Goal: Task Accomplishment & Management: Manage account settings

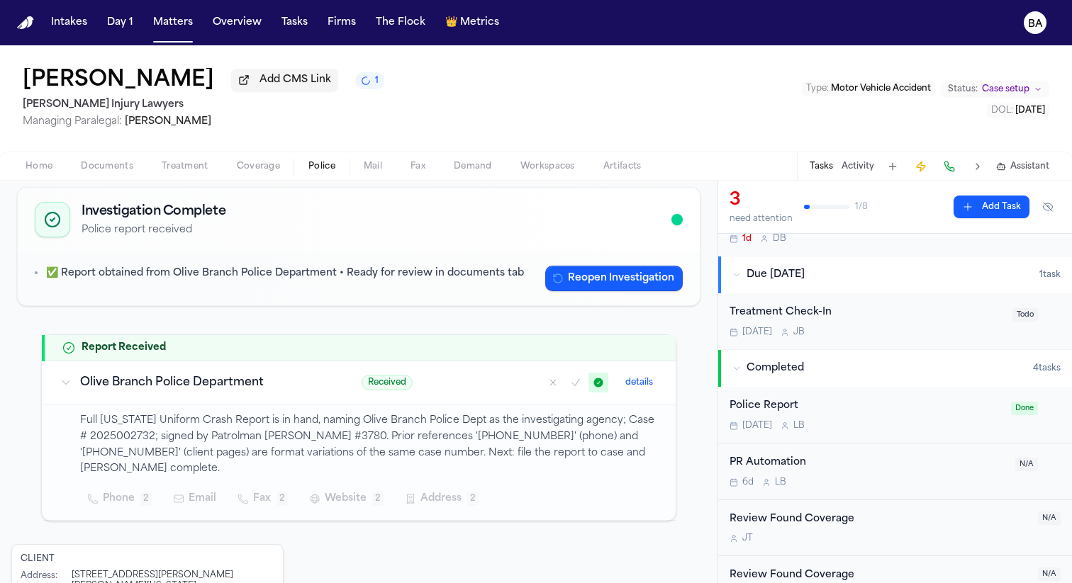
scroll to position [215, 0]
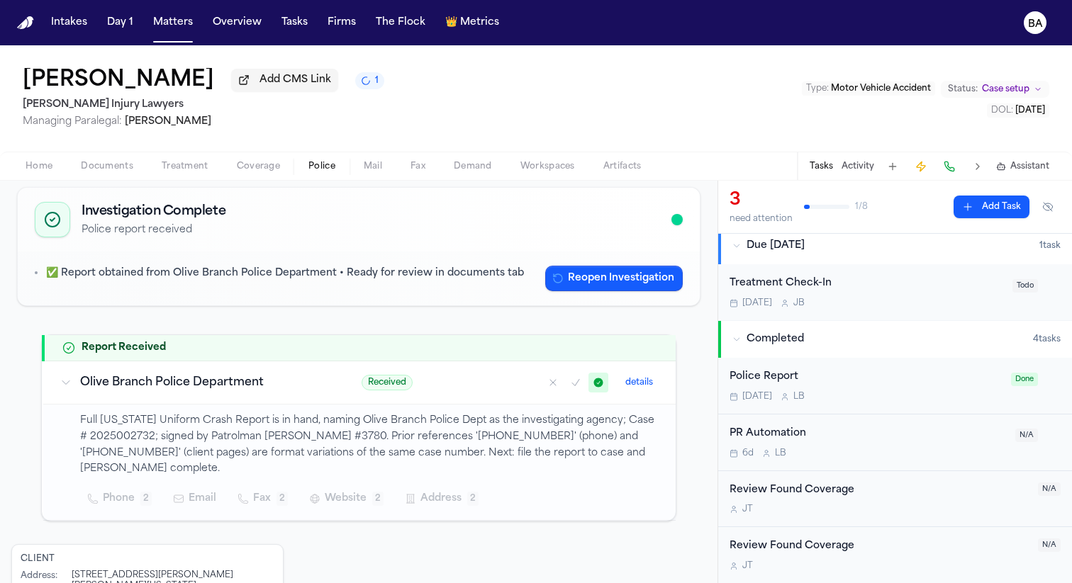
click at [789, 377] on div "Police Report" at bounding box center [865, 377] width 273 height 16
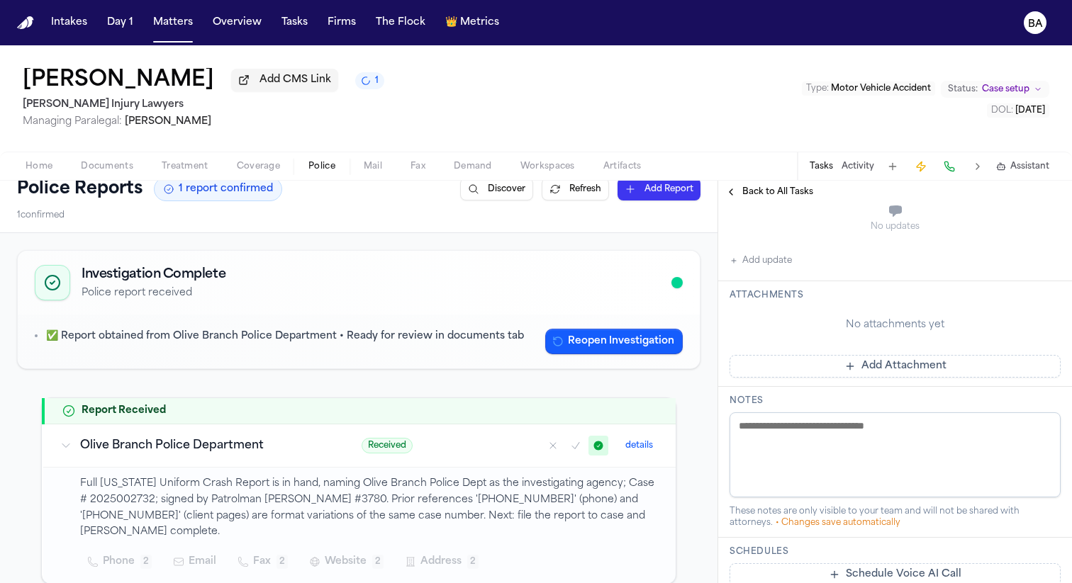
scroll to position [13, 0]
click at [648, 450] on button "details" at bounding box center [638, 447] width 39 height 17
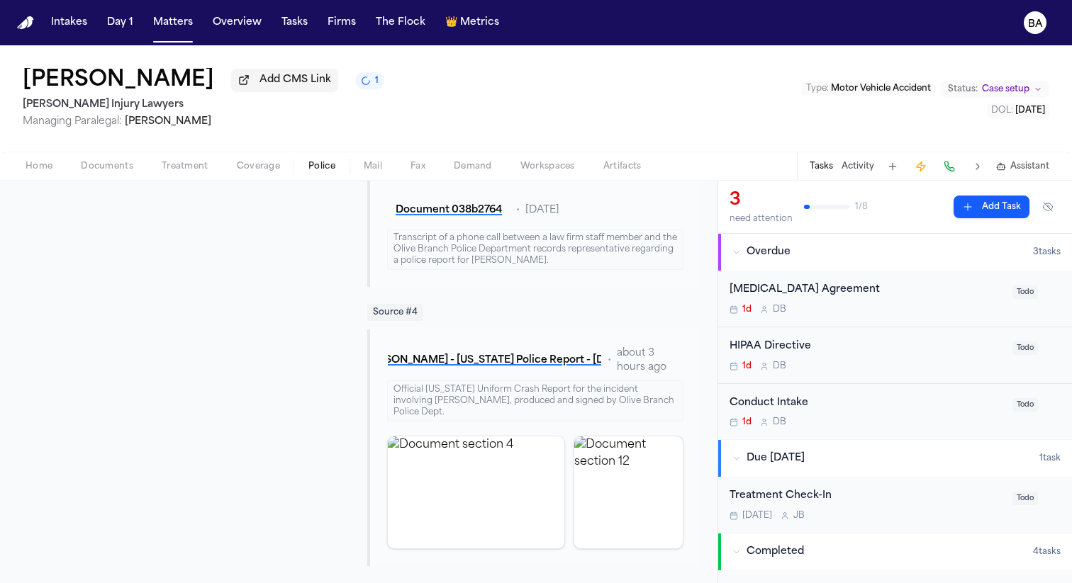
scroll to position [1079, 0]
click at [556, 369] on button "[PERSON_NAME] - [US_STATE] Police Report - [DATE]" at bounding box center [494, 361] width 215 height 26
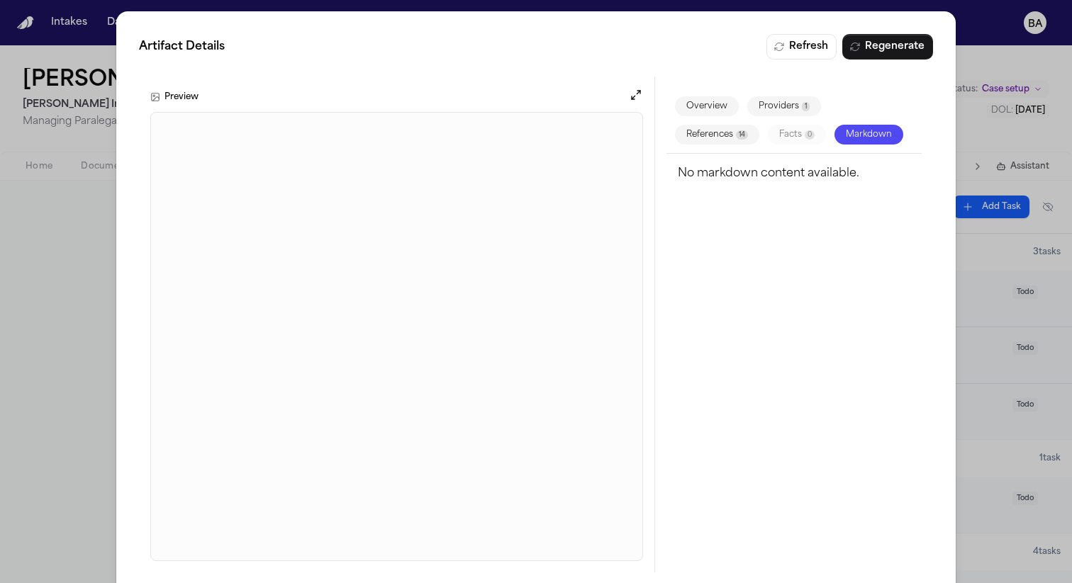
click at [992, 39] on div "Artifact Details Refresh Regenerate Preview Overview Providers 1 References 14 …" at bounding box center [536, 303] width 1072 height 607
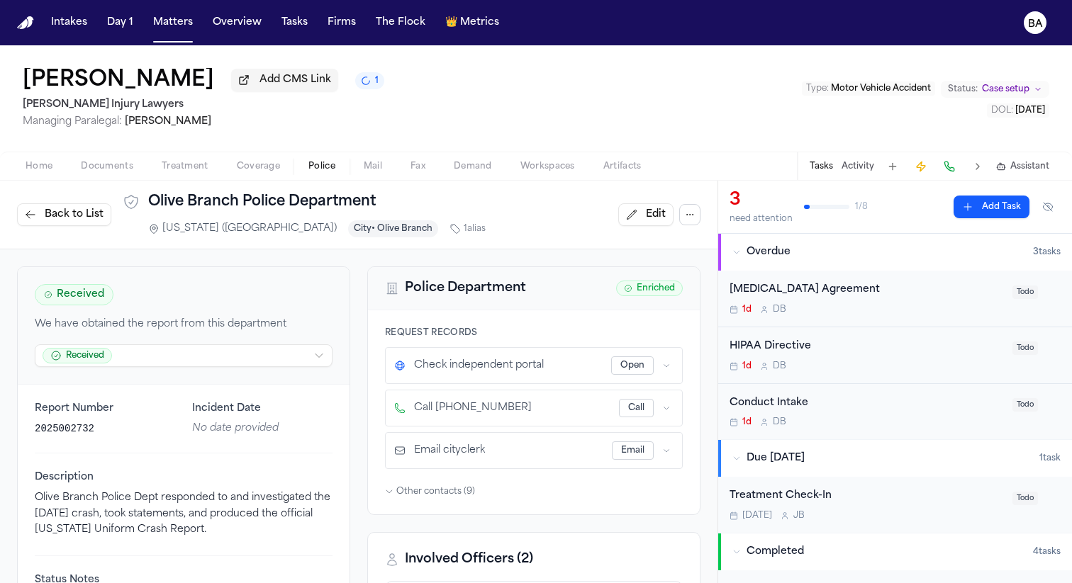
scroll to position [35, 0]
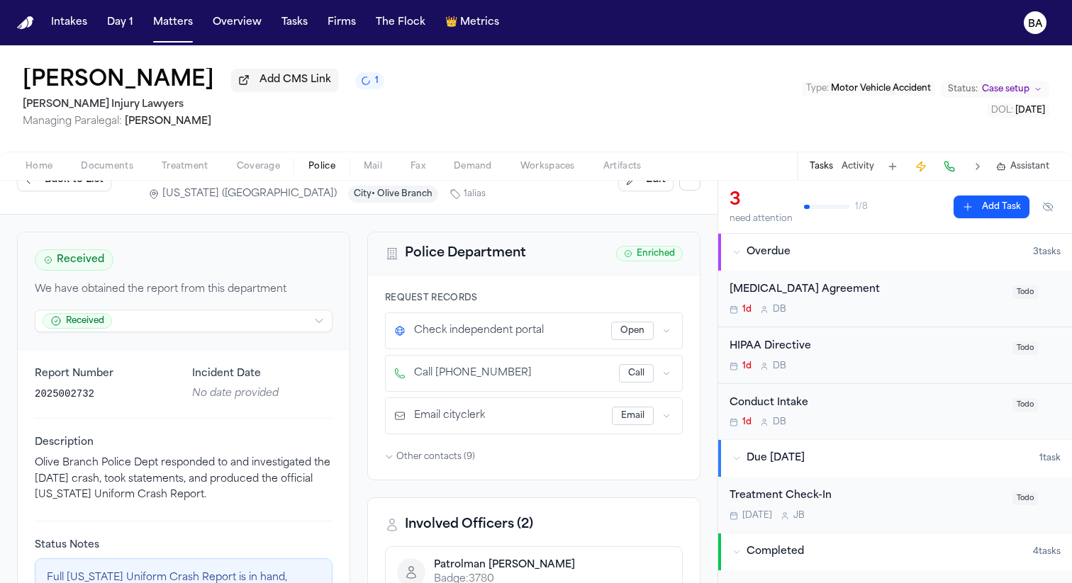
click at [93, 187] on span "Back to List" at bounding box center [74, 180] width 59 height 14
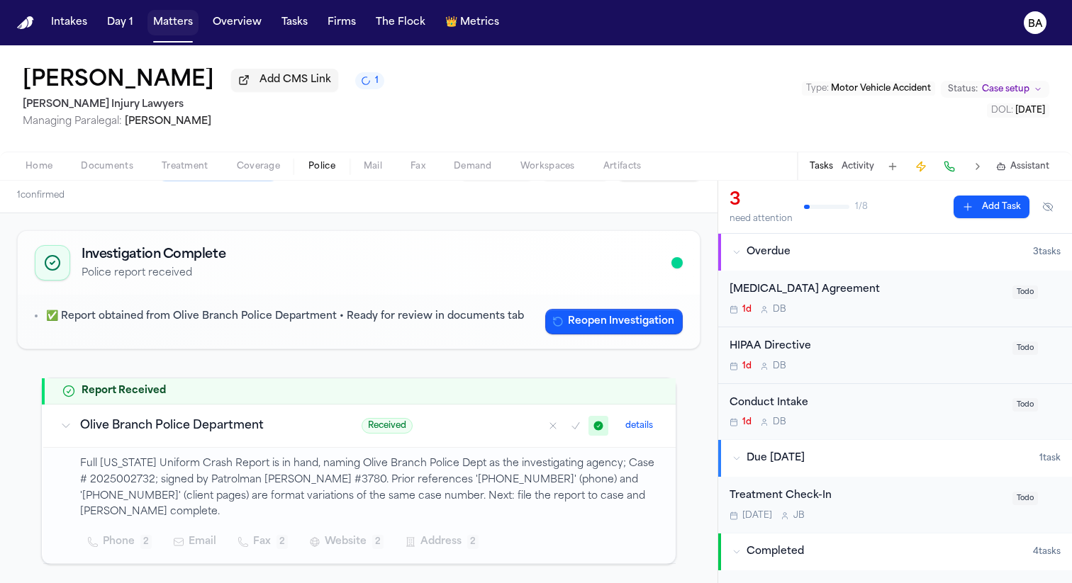
click at [153, 24] on button "Matters" at bounding box center [172, 23] width 51 height 26
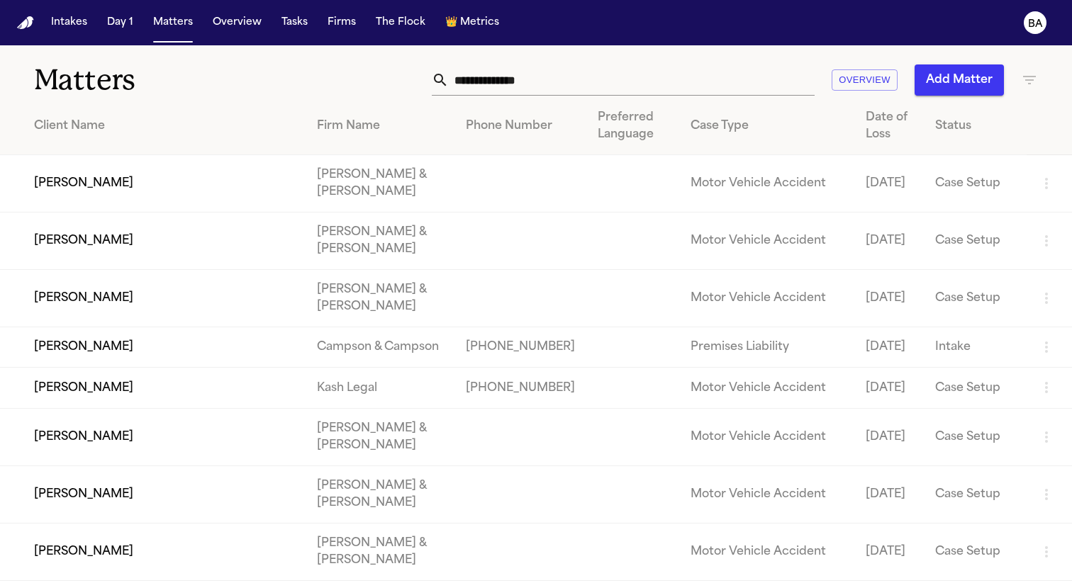
click at [576, 91] on input "text" at bounding box center [632, 79] width 366 height 31
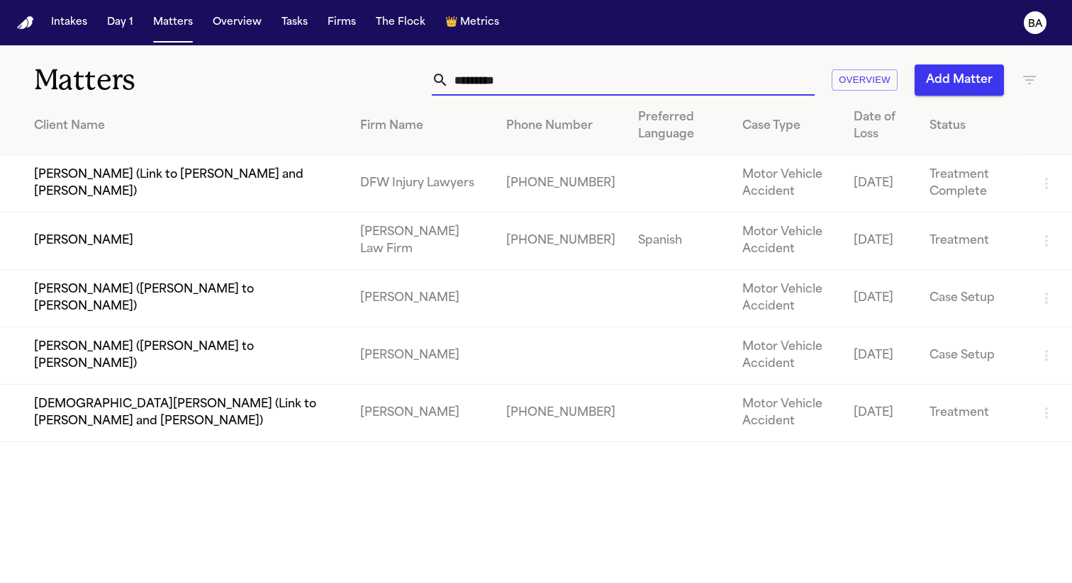
type input "*********"
click at [75, 245] on td "[PERSON_NAME]" at bounding box center [174, 241] width 349 height 57
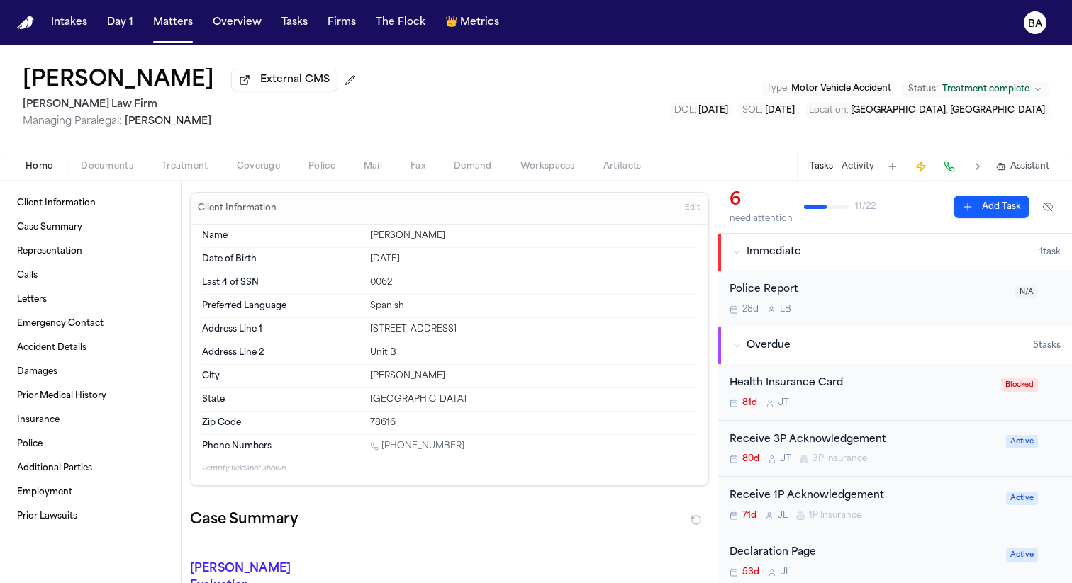
click at [208, 172] on button "Treatment" at bounding box center [184, 166] width 75 height 17
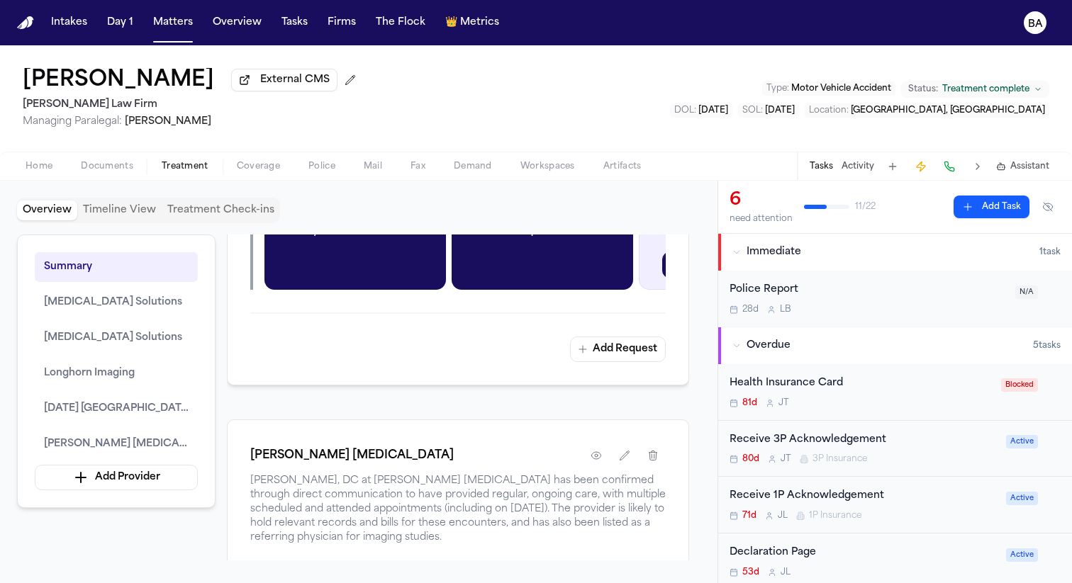
scroll to position [2427, 0]
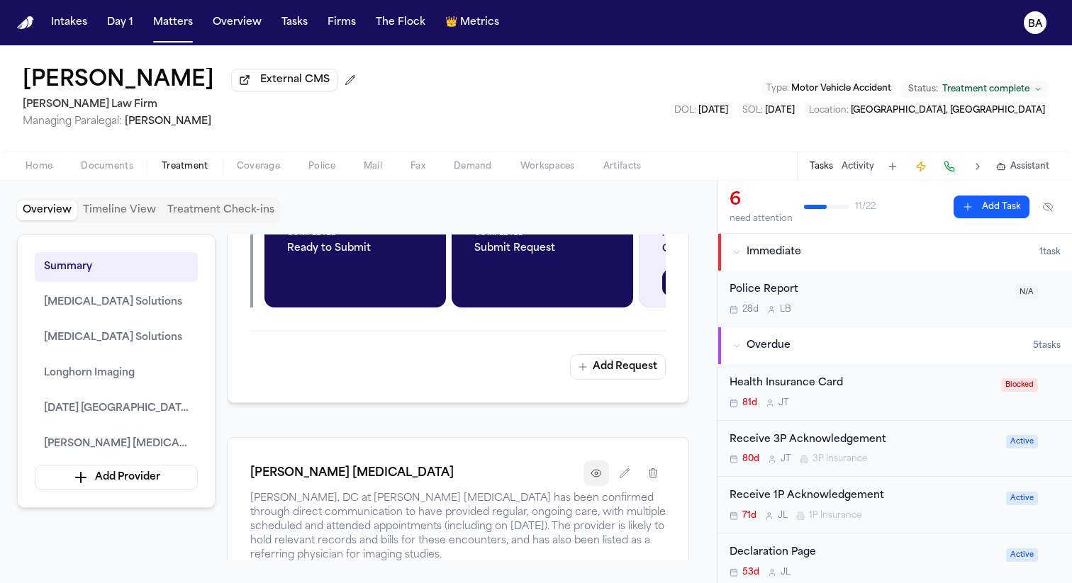
click at [592, 479] on icon "button" at bounding box center [595, 473] width 11 height 11
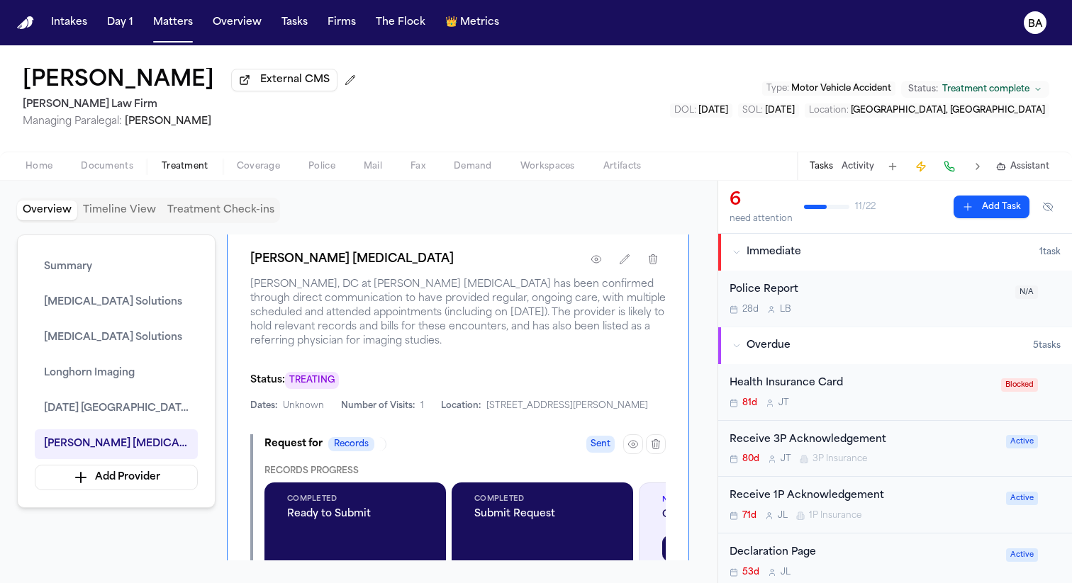
scroll to position [2645, 0]
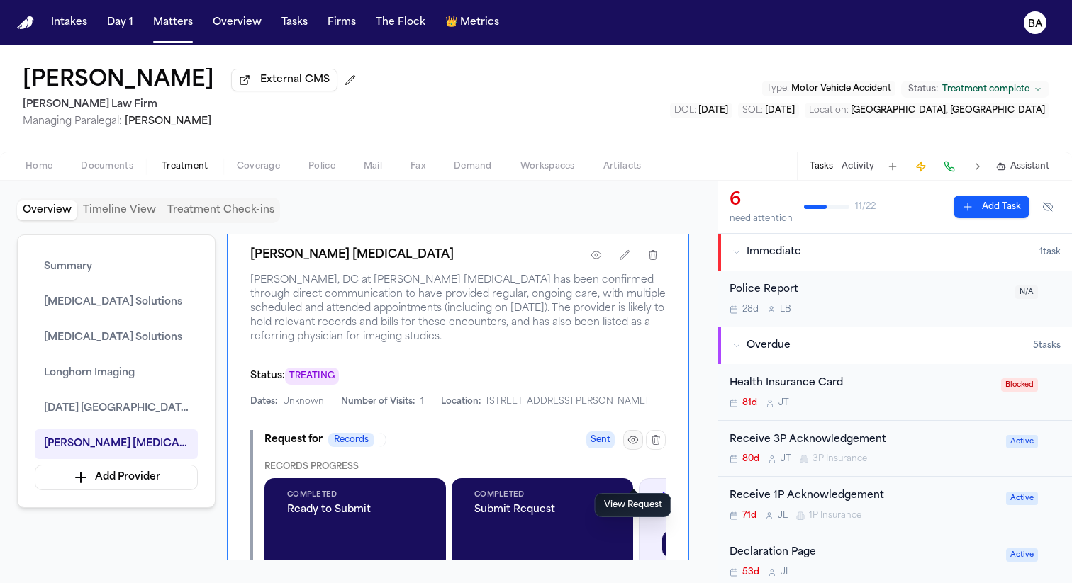
click at [634, 444] on icon "button" at bounding box center [632, 440] width 9 height 7
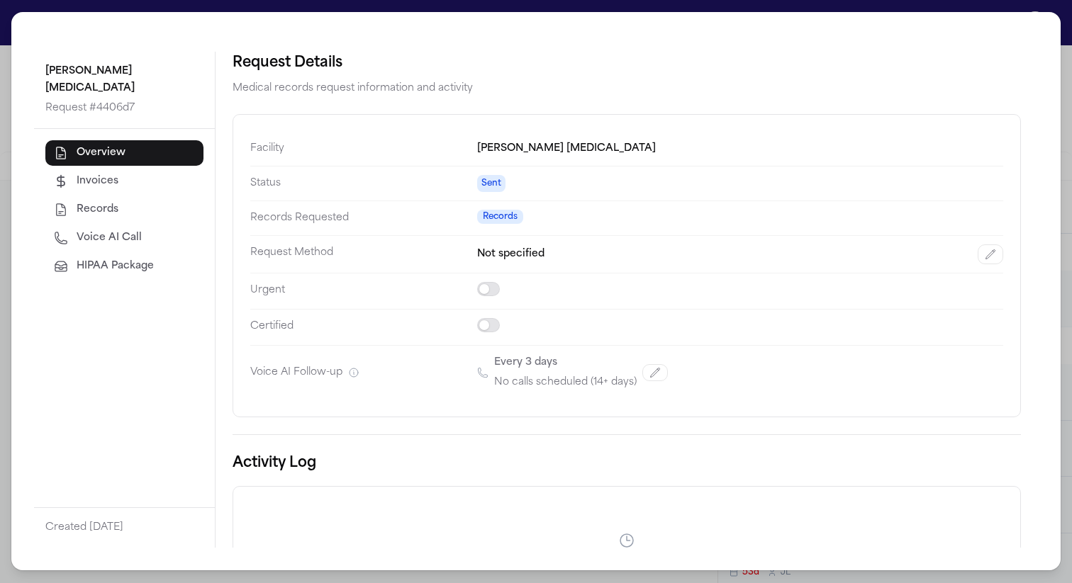
click at [157, 225] on button "Voice AI Call" at bounding box center [124, 238] width 158 height 26
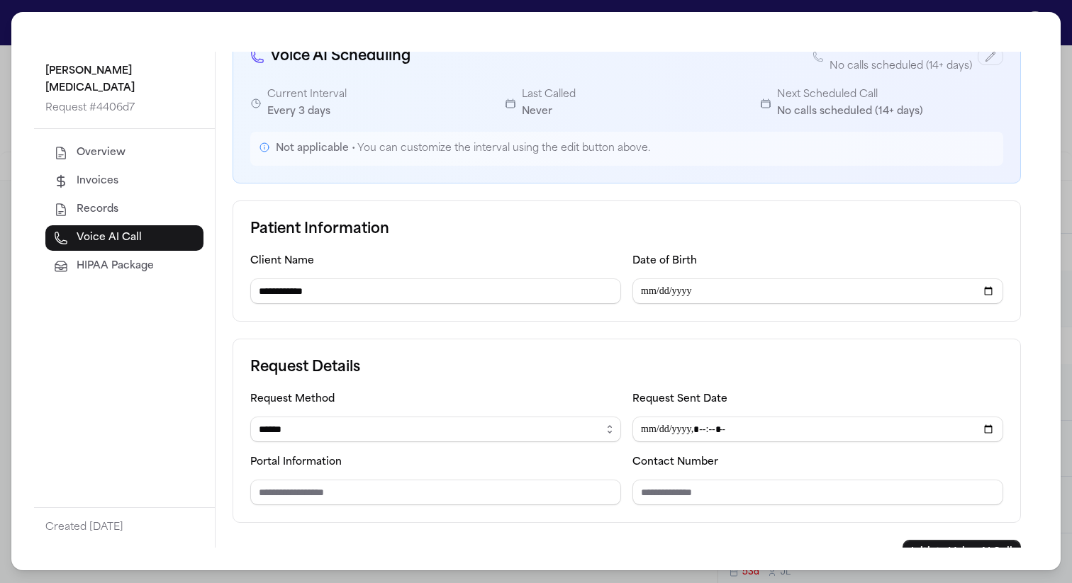
scroll to position [111, 0]
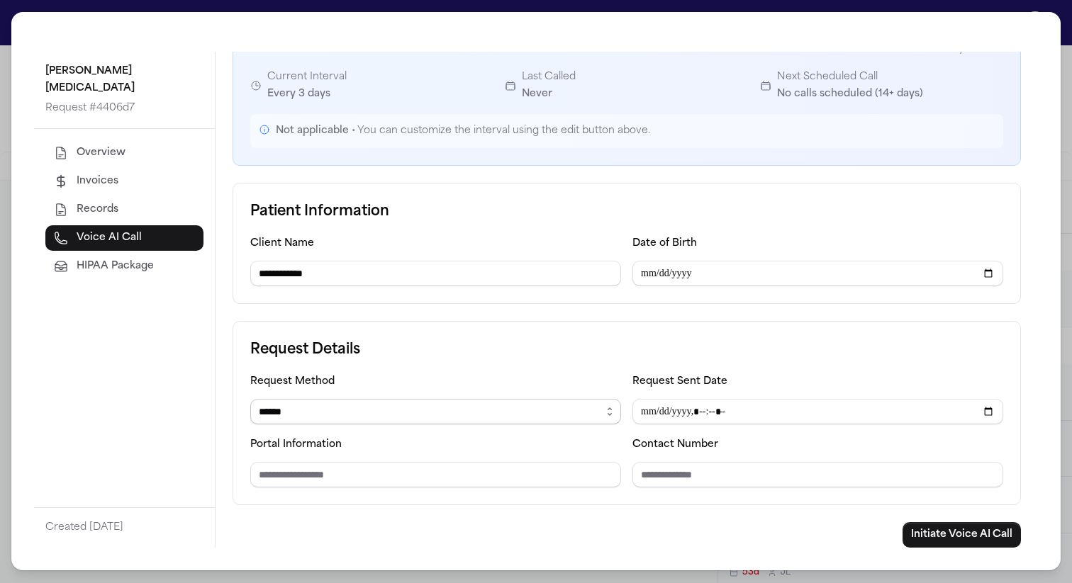
click at [522, 412] on select "****** ***** ***** *** ****" at bounding box center [435, 412] width 371 height 26
click at [250, 399] on select "****** ***** ***** *** ****" at bounding box center [435, 412] width 371 height 26
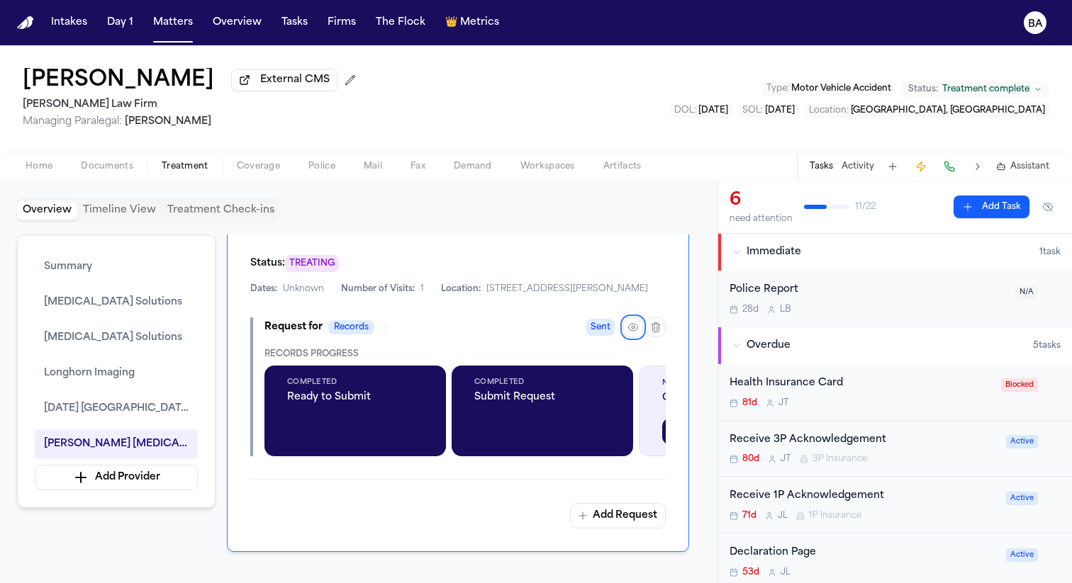
scroll to position [2629, 0]
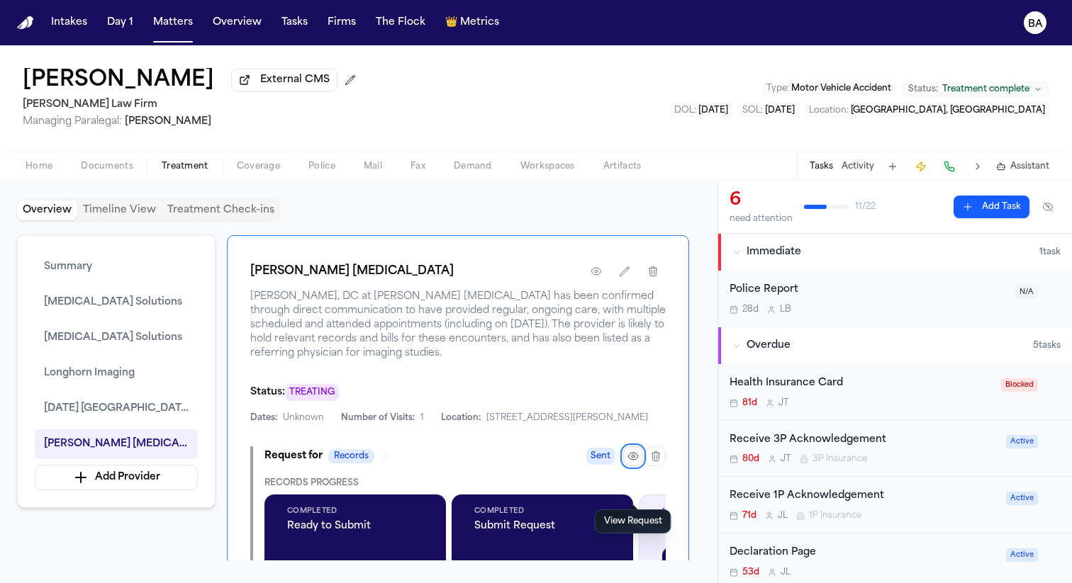
click at [624, 466] on button "button" at bounding box center [633, 457] width 20 height 20
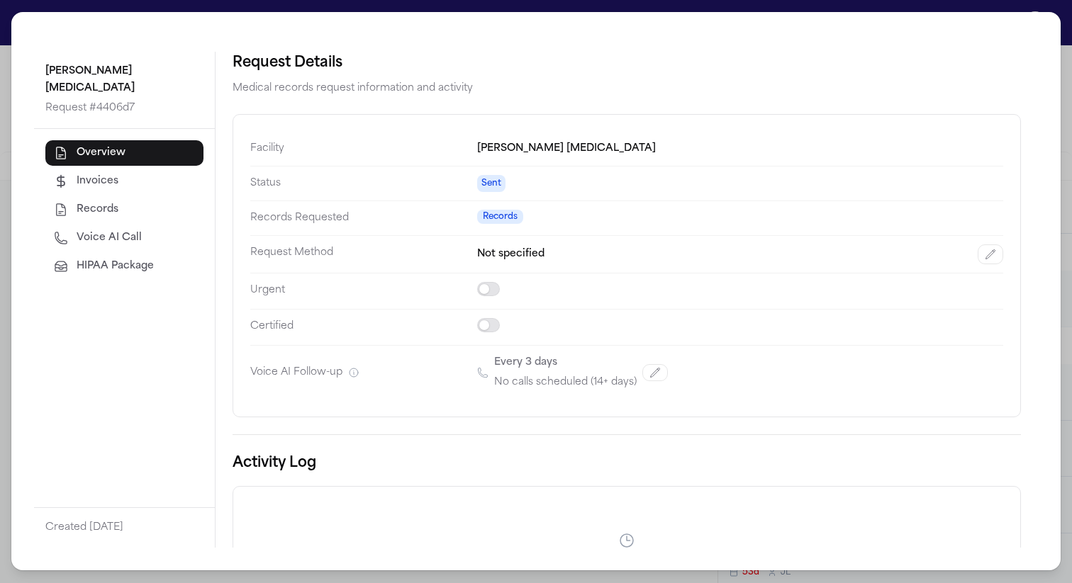
click at [140, 225] on button "Voice AI Call" at bounding box center [124, 238] width 158 height 26
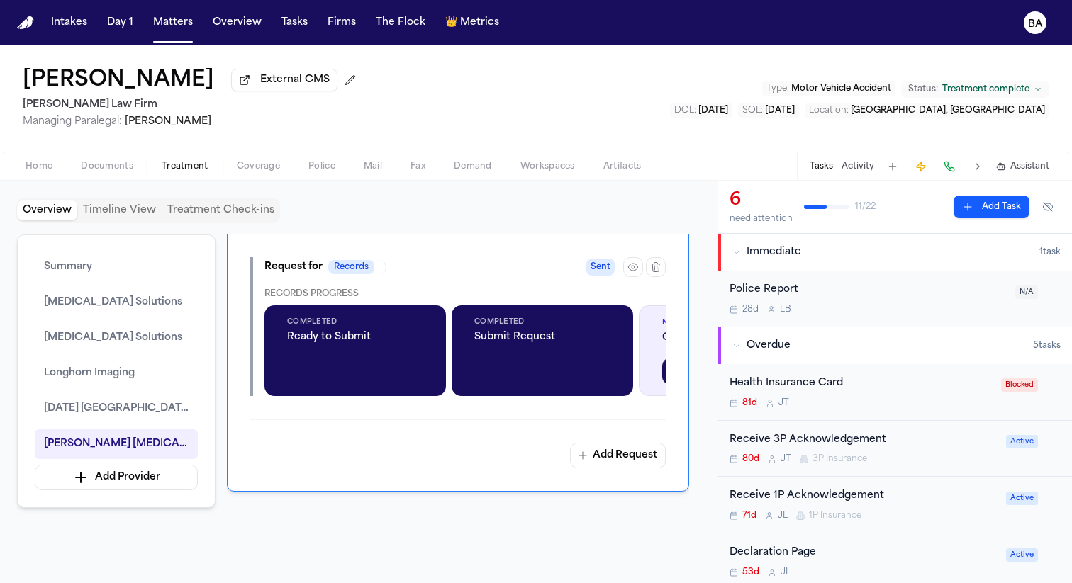
scroll to position [2751, 0]
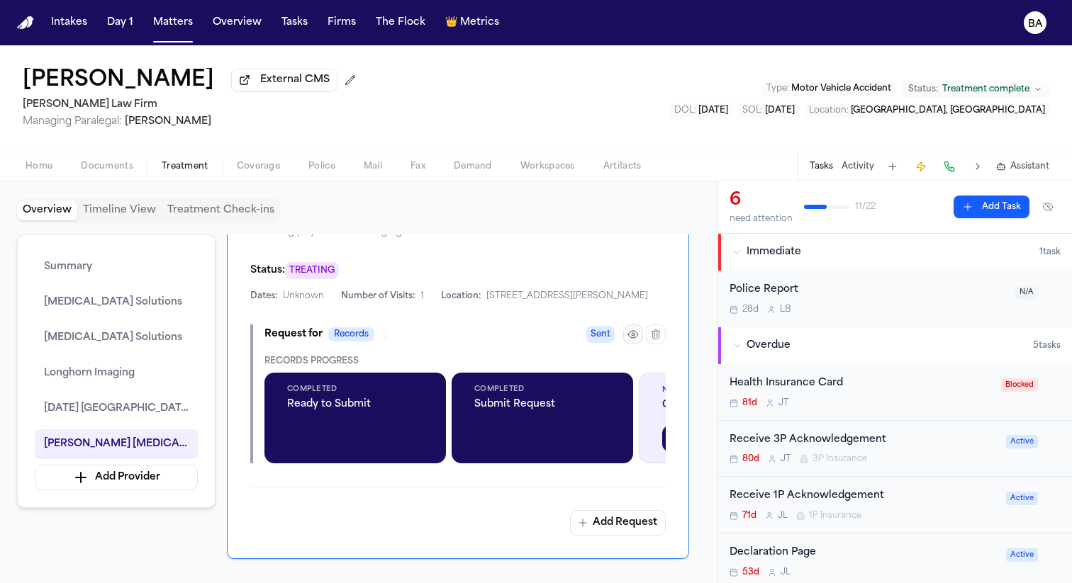
click at [634, 344] on button "button" at bounding box center [633, 335] width 20 height 20
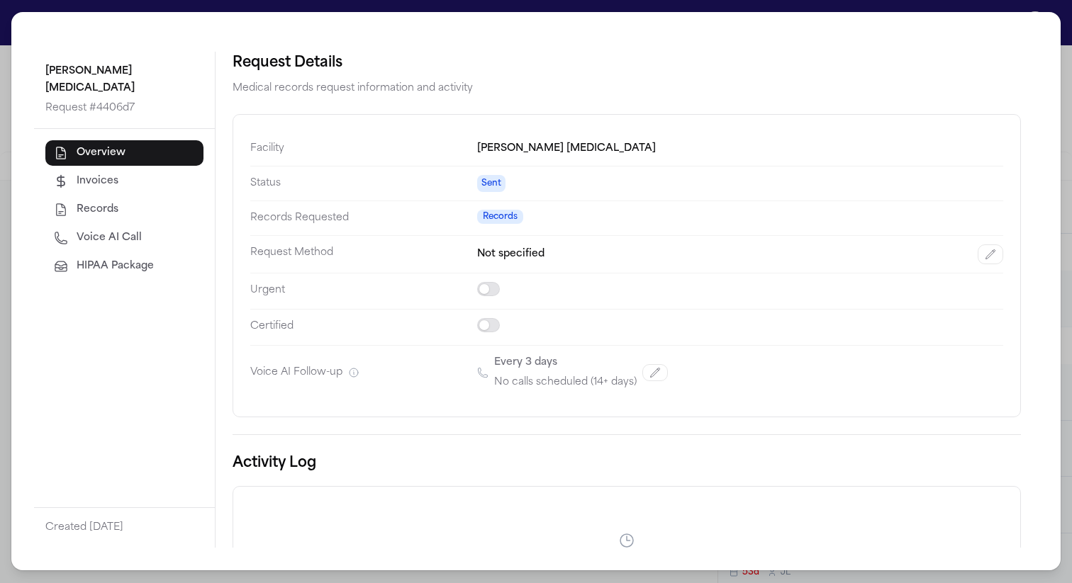
click at [145, 259] on span "HIPAA Package" at bounding box center [115, 266] width 77 height 14
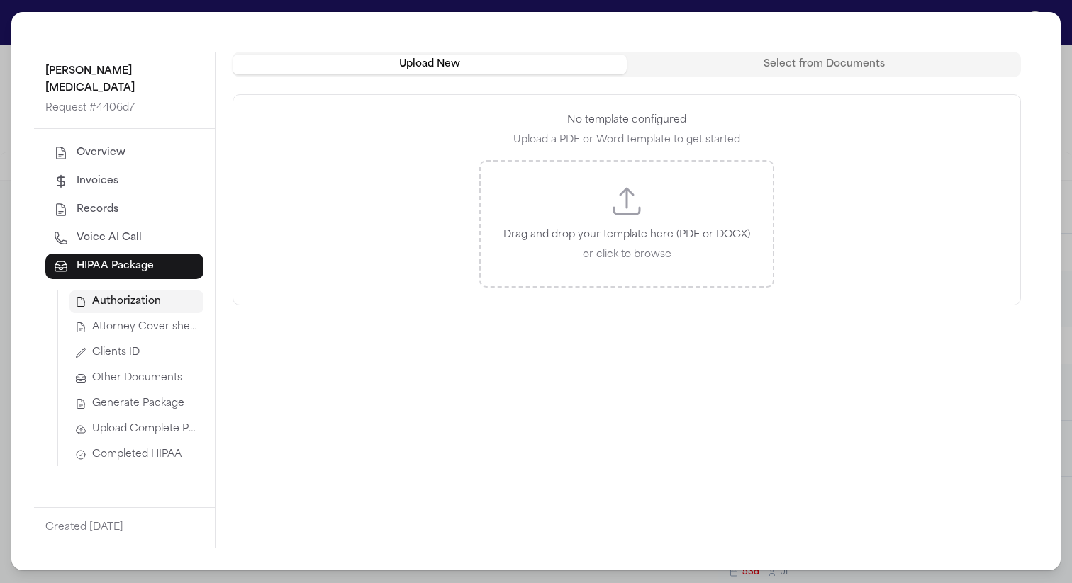
click at [125, 448] on span "Completed HIPAA" at bounding box center [136, 455] width 89 height 14
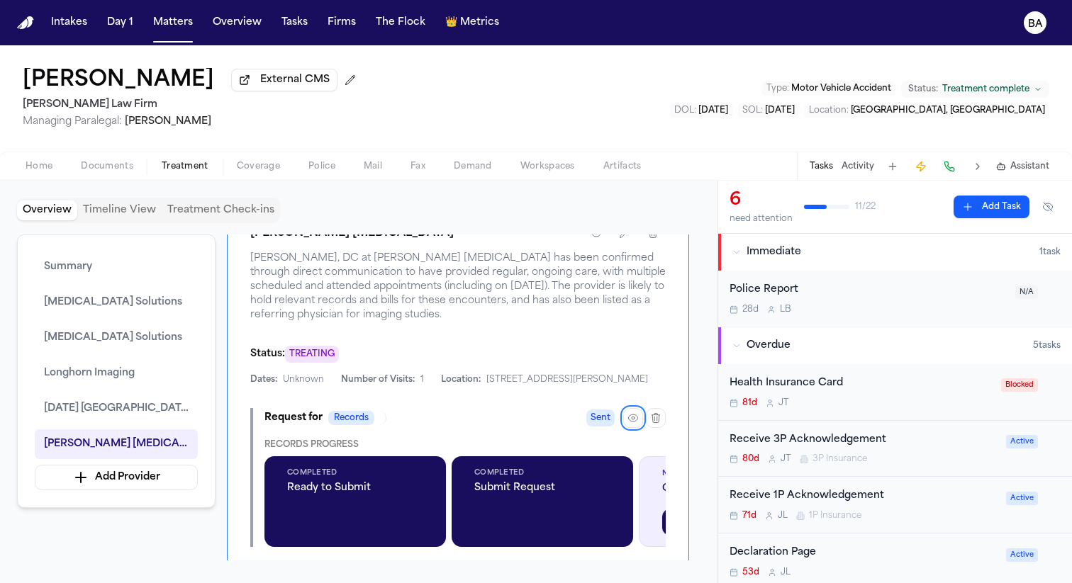
scroll to position [2665, 0]
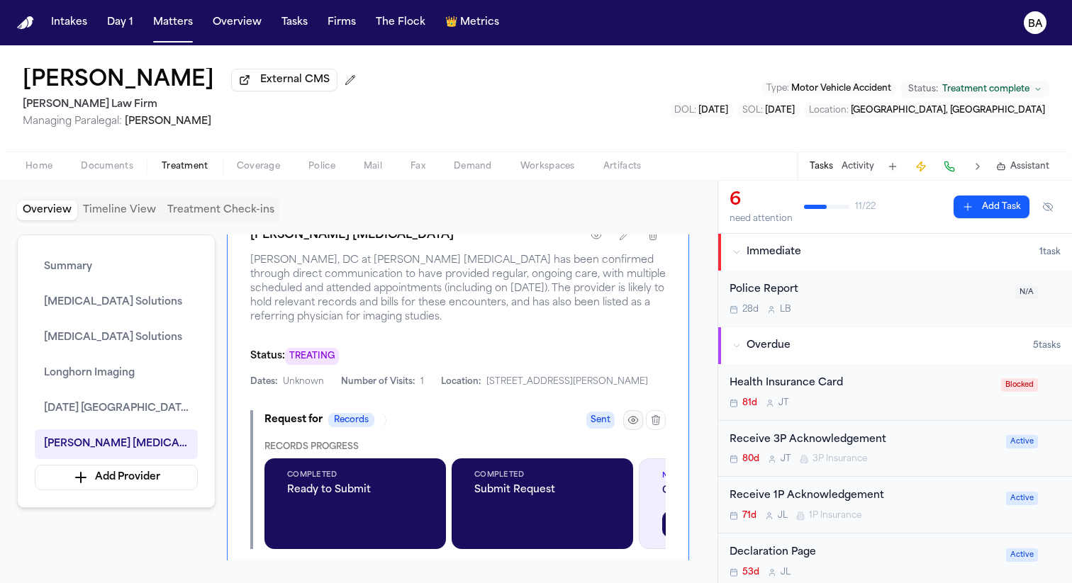
click at [631, 430] on button "button" at bounding box center [633, 420] width 20 height 20
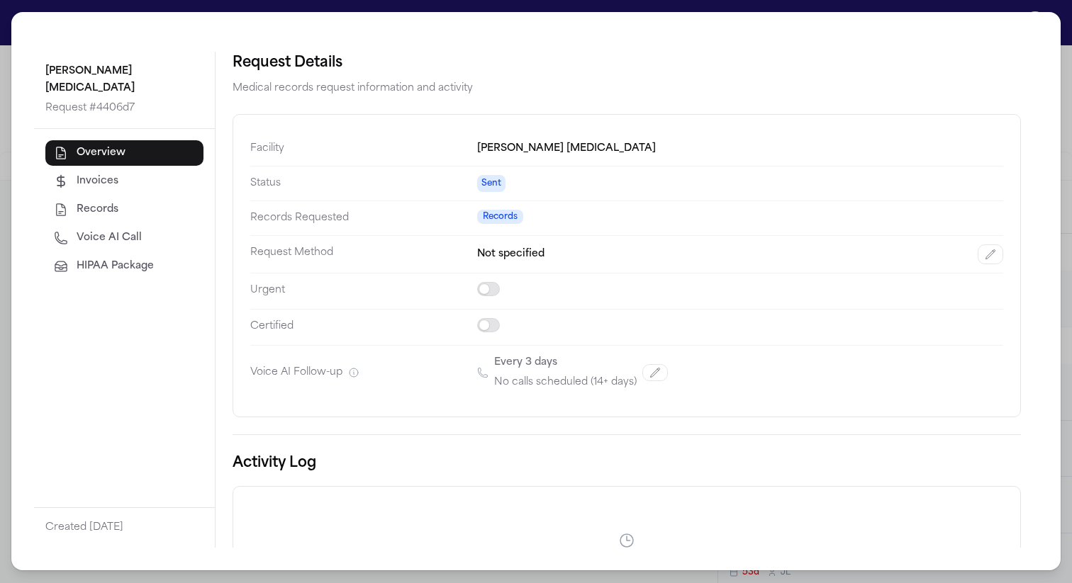
click at [146, 259] on span "HIPAA Package" at bounding box center [115, 266] width 77 height 14
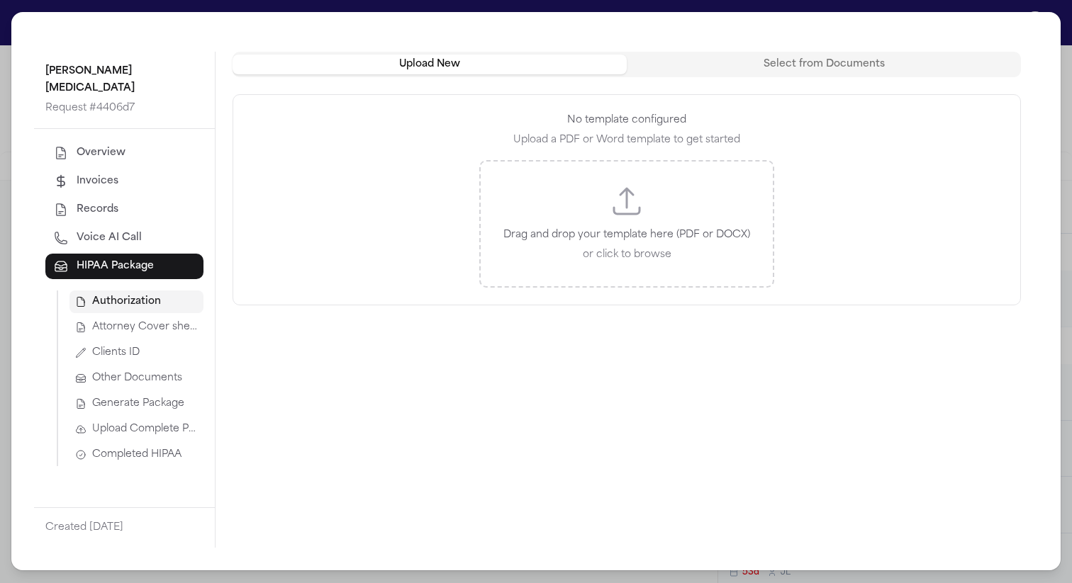
click at [107, 448] on span "Completed HIPAA" at bounding box center [136, 455] width 89 height 14
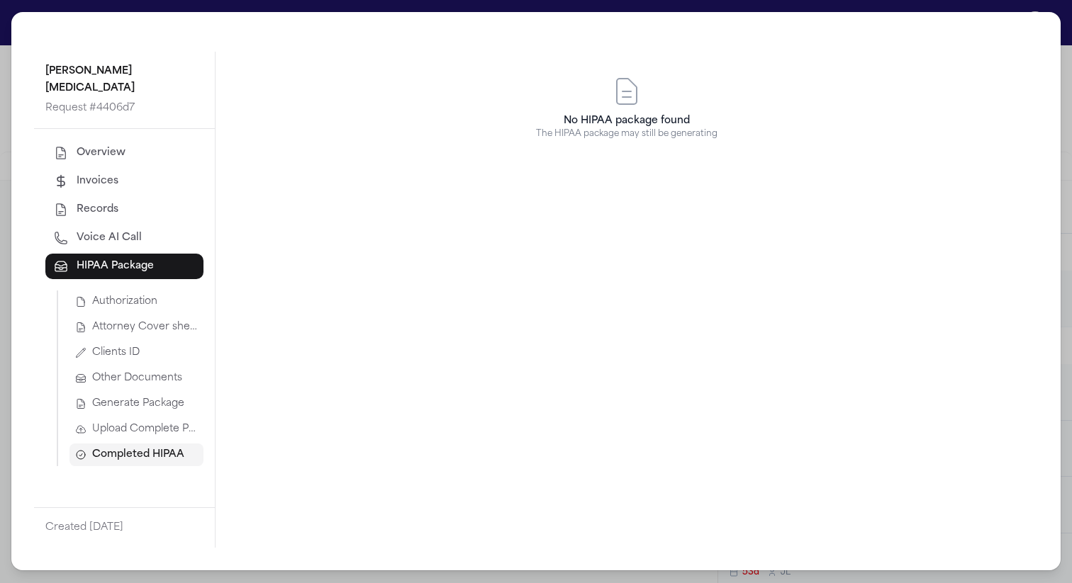
click at [118, 422] on span "Upload Complete Package" at bounding box center [145, 429] width 106 height 14
